Goal: Information Seeking & Learning: Learn about a topic

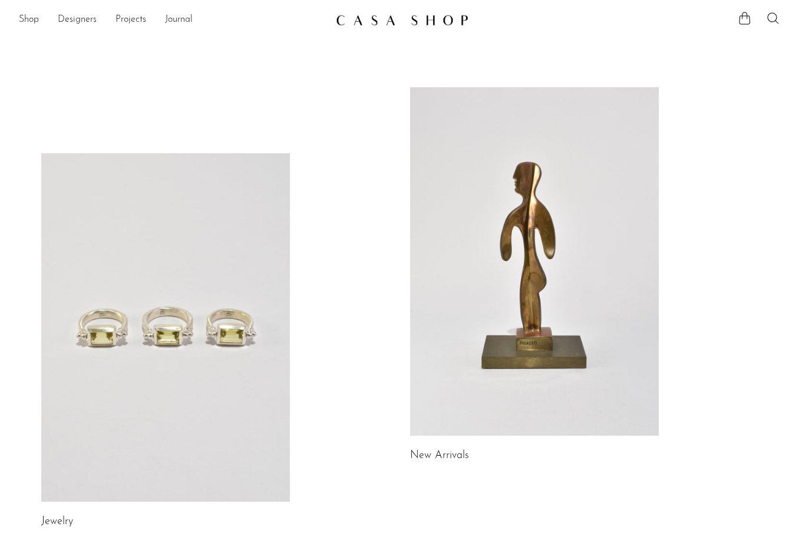
click at [473, 434] on link at bounding box center [534, 261] width 249 height 348
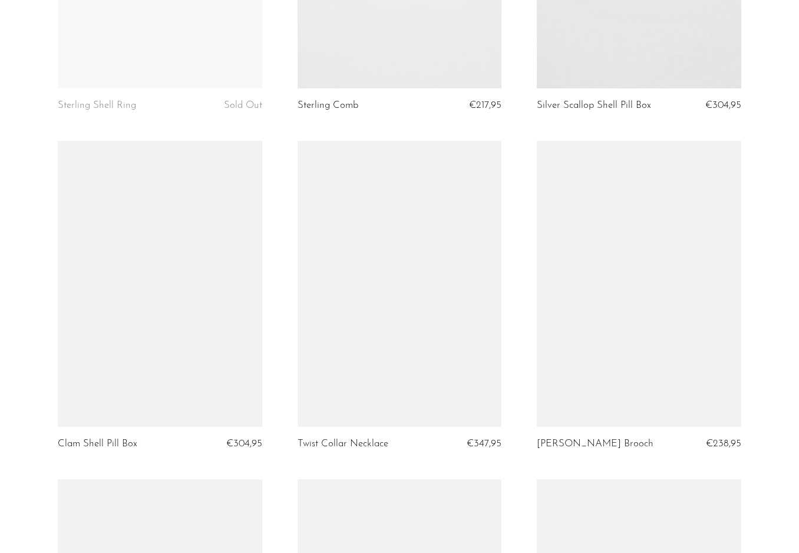
scroll to position [1331, 0]
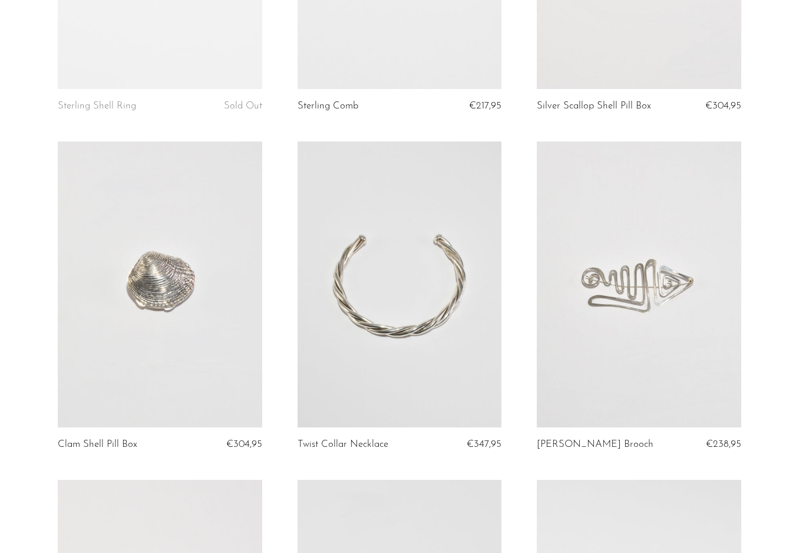
click at [631, 325] on link at bounding box center [639, 284] width 205 height 286
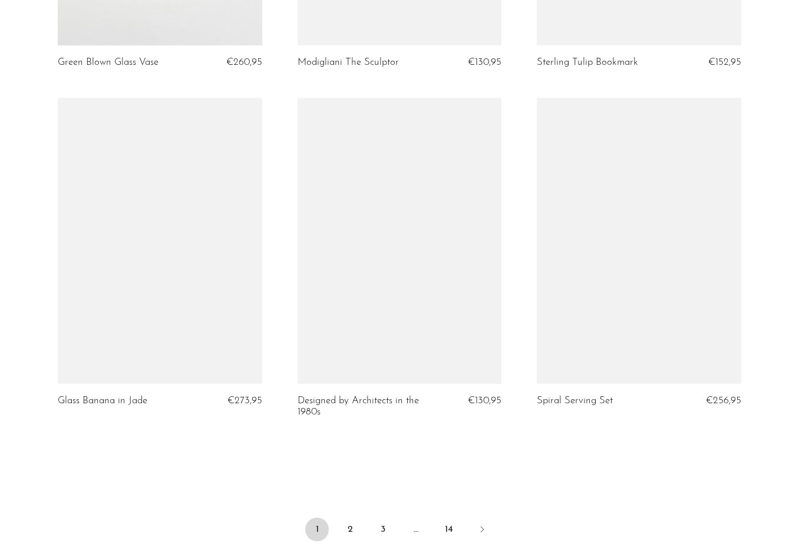
scroll to position [3797, 0]
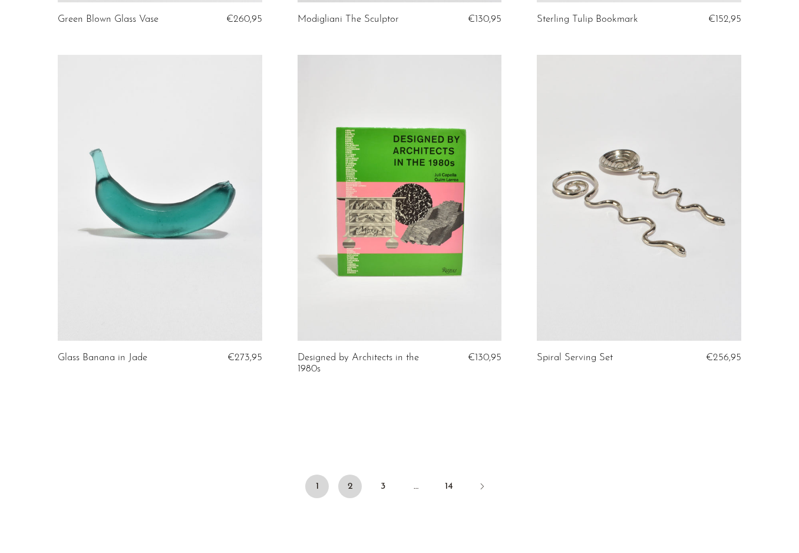
click at [348, 485] on link "2" at bounding box center [350, 487] width 24 height 24
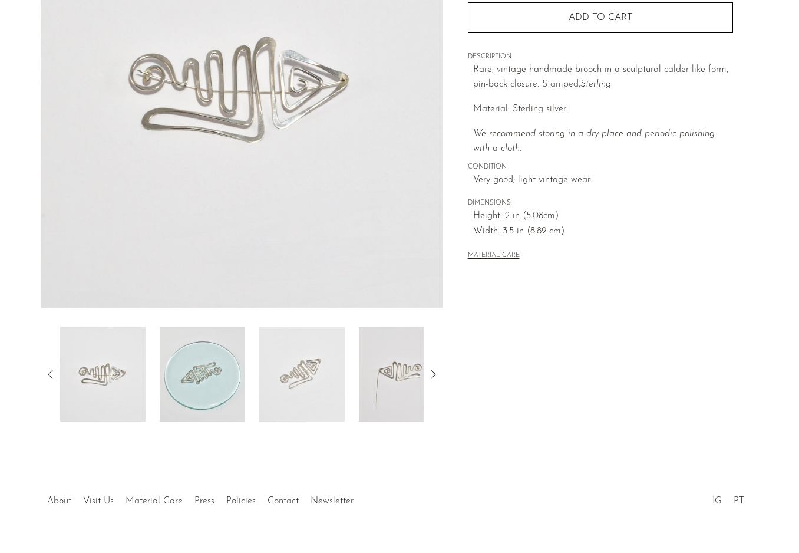
scroll to position [215, 0]
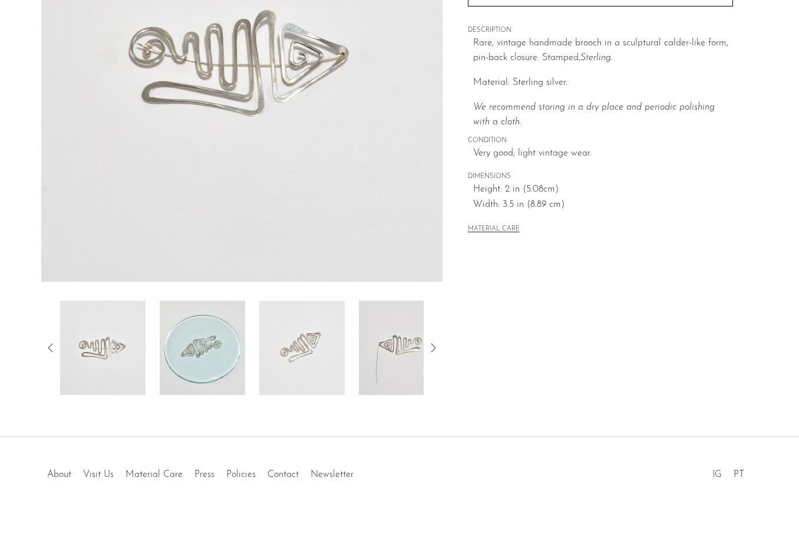
click at [209, 354] on img at bounding box center [202, 348] width 85 height 94
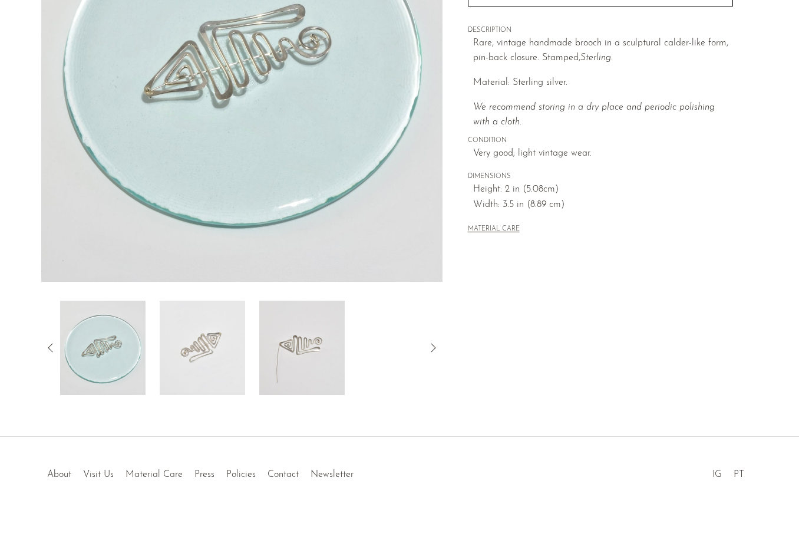
click at [246, 354] on div at bounding box center [242, 348] width 364 height 94
click at [330, 358] on img at bounding box center [301, 348] width 85 height 94
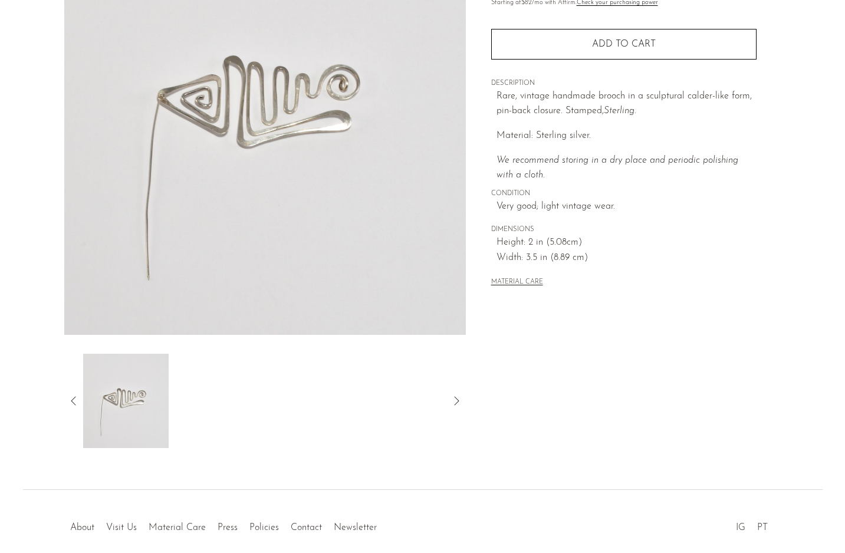
scroll to position [0, 0]
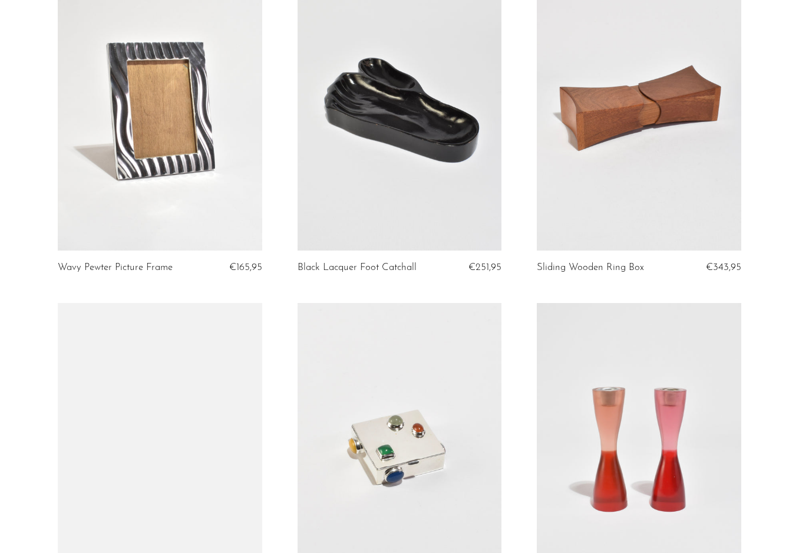
scroll to position [523, 0]
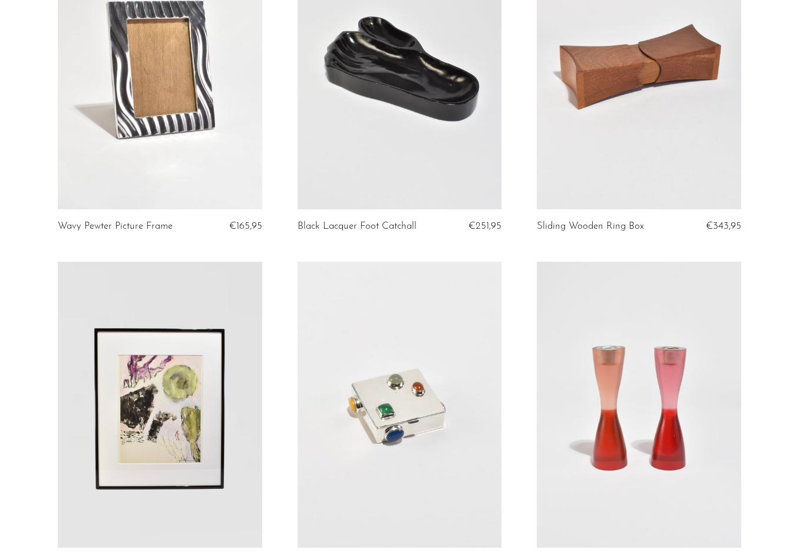
click at [598, 86] on link at bounding box center [639, 66] width 205 height 286
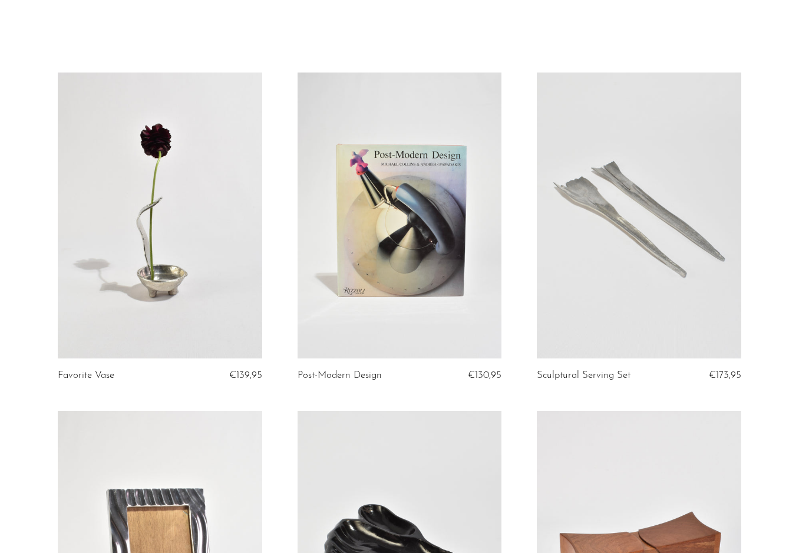
scroll to position [0, 0]
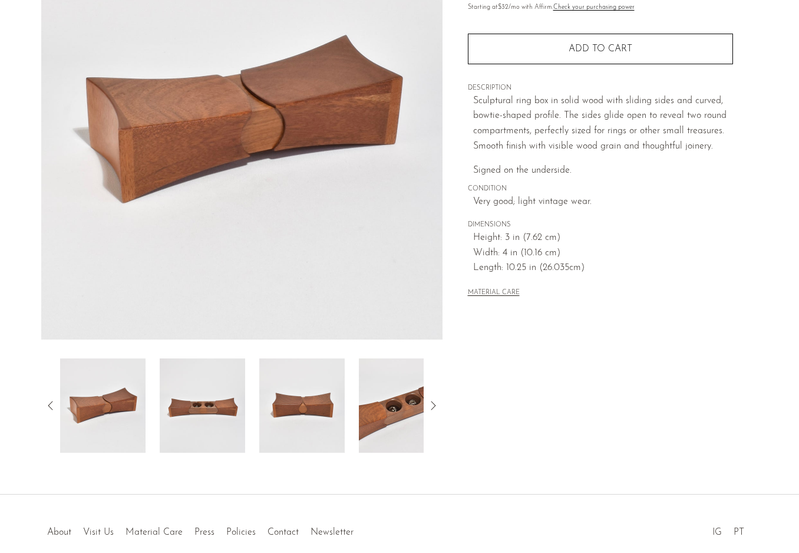
scroll to position [158, 0]
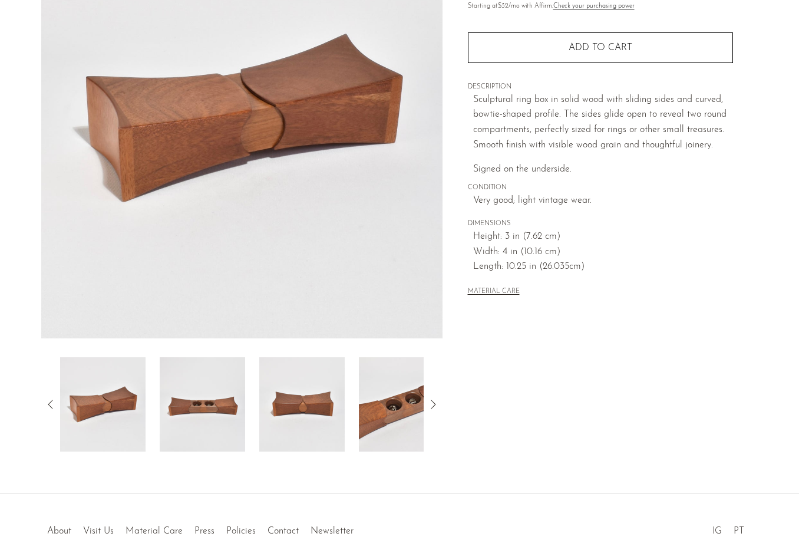
click at [195, 419] on img at bounding box center [202, 404] width 85 height 94
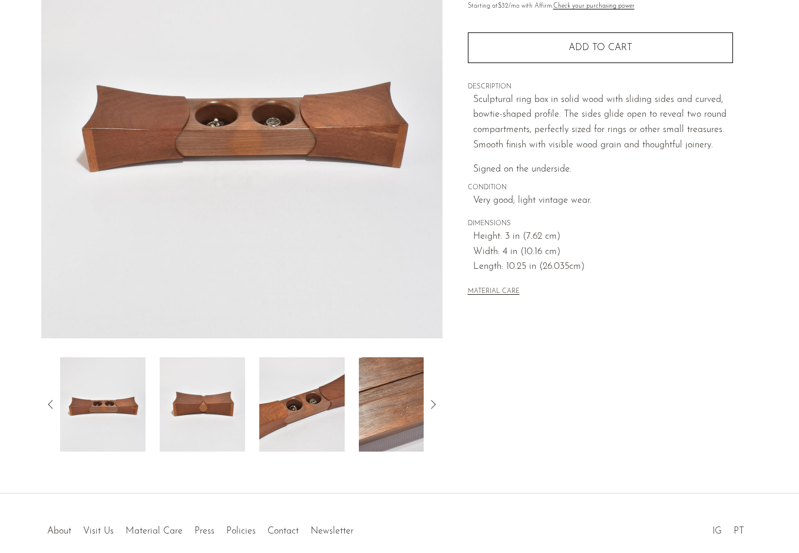
click at [284, 422] on img at bounding box center [301, 404] width 85 height 94
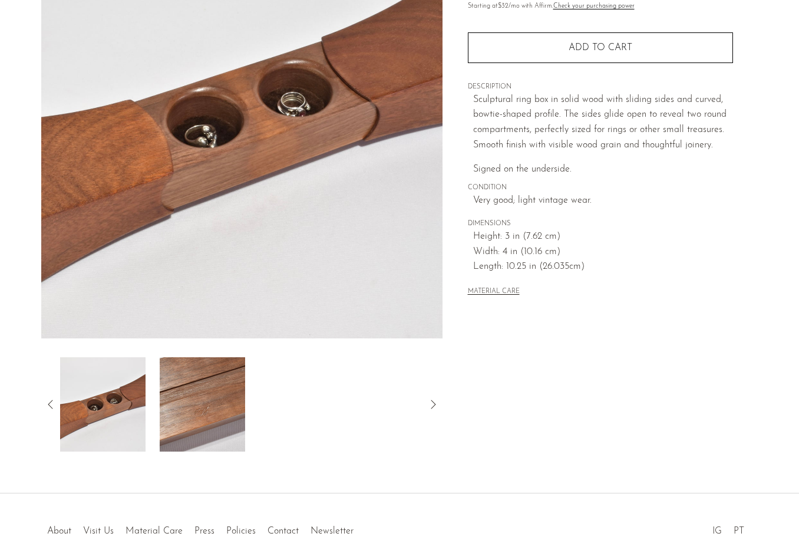
click at [284, 422] on div at bounding box center [242, 404] width 364 height 94
click at [166, 418] on img at bounding box center [202, 404] width 85 height 94
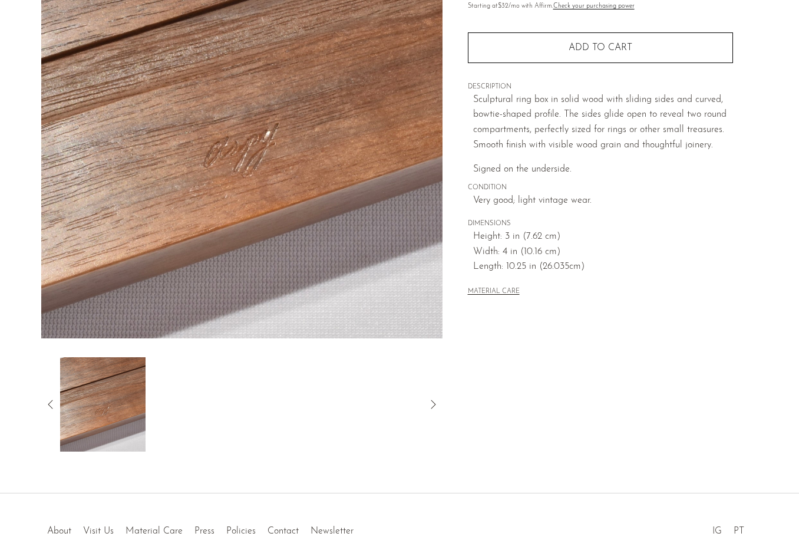
click at [83, 388] on img at bounding box center [102, 404] width 85 height 94
click at [47, 406] on icon at bounding box center [51, 404] width 14 height 14
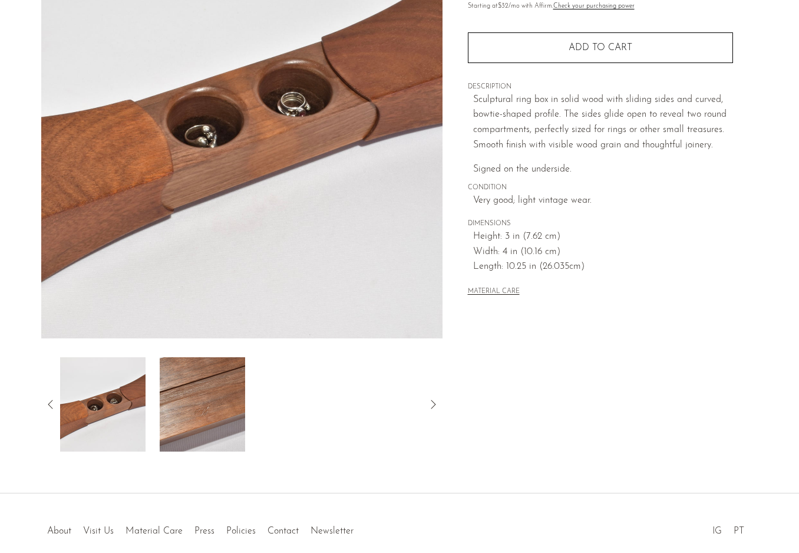
click at [47, 406] on icon at bounding box center [51, 404] width 14 height 14
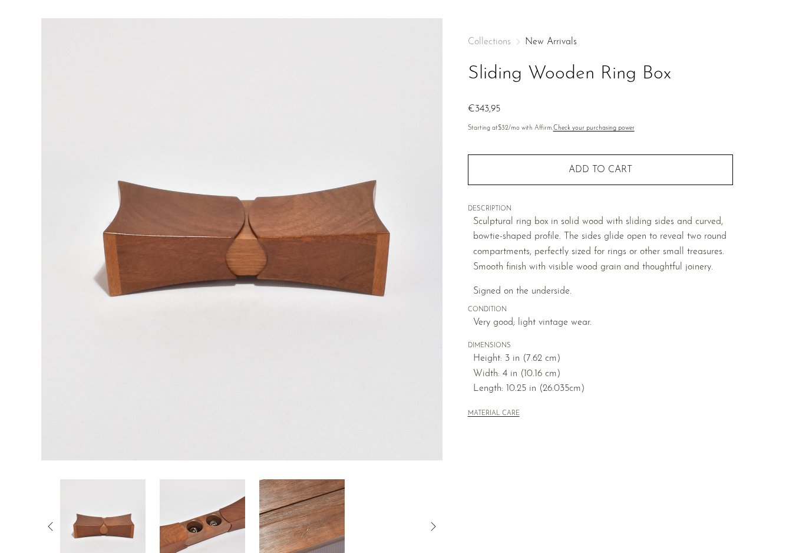
scroll to position [35, 0]
